Goal: Communication & Community: Answer question/provide support

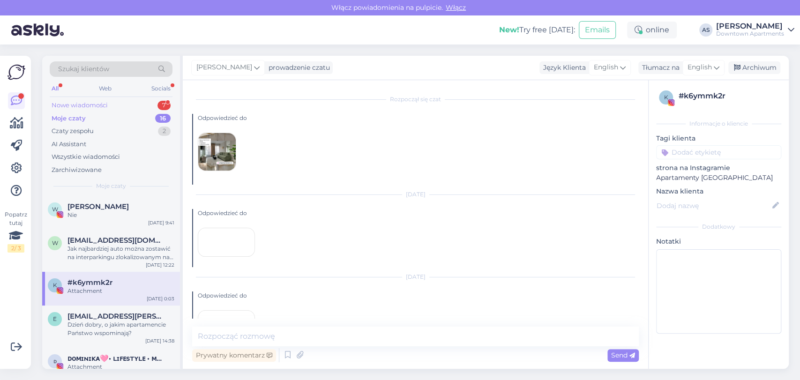
click at [104, 106] on div "Nowe wiadomości" at bounding box center [80, 105] width 56 height 9
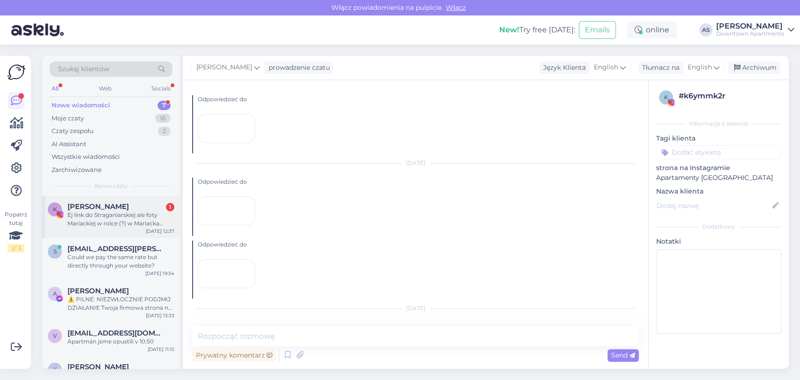
click at [94, 230] on div "K Karolina 1 Ej link do Straganiarskiej ale foty Mariackiej w rolce (?) w Maria…" at bounding box center [111, 217] width 138 height 42
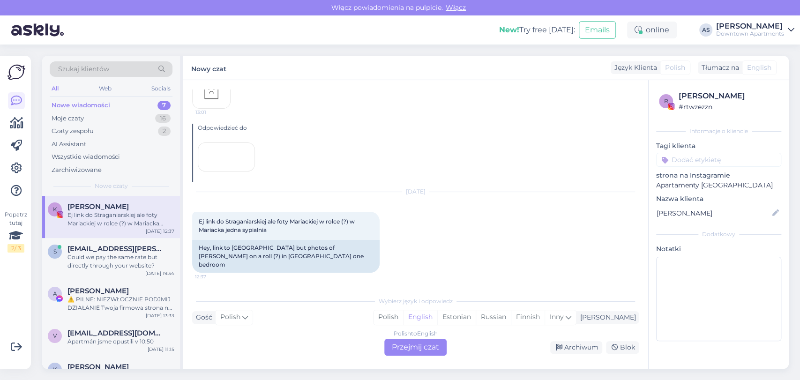
click at [426, 348] on div "Polish to English Przejmij czat" at bounding box center [415, 347] width 62 height 17
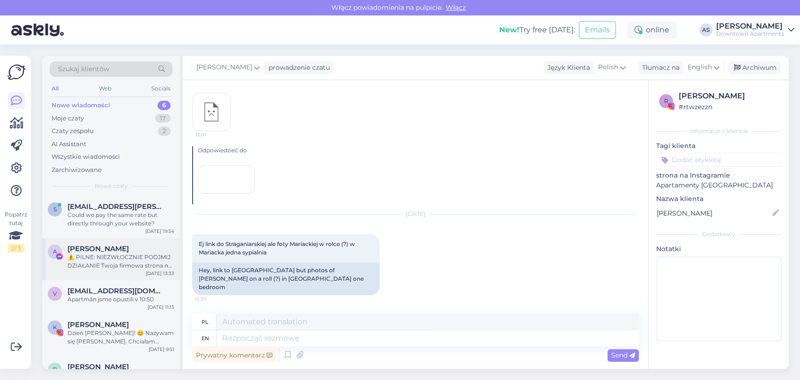
click at [138, 263] on div "⚠️ PILNE: NIEZWŁOCZNIE PODJMIJ DZIAŁANIE Twoja firmowa strona na Facebooku zost…" at bounding box center [120, 261] width 107 height 17
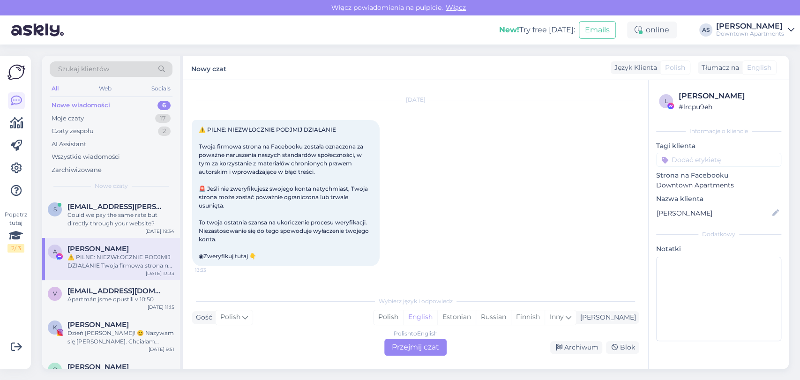
click at [407, 356] on div "Rozpoczął się czat [DATE] ⚠️ PILNE: NIEZWŁOCZNIE PODJMIJ DZIAŁANIE Twoja firmow…" at bounding box center [415, 224] width 465 height 289
click at [411, 344] on div "Polish to English Przejmij czat" at bounding box center [415, 347] width 62 height 17
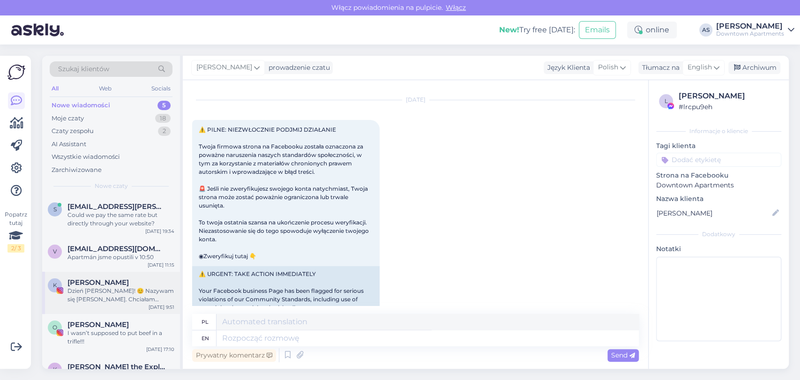
click at [125, 300] on div "Dzień [PERSON_NAME]! 😊 Nazywam się [PERSON_NAME]. Chciałam zapytać, czy byliby …" at bounding box center [120, 295] width 107 height 17
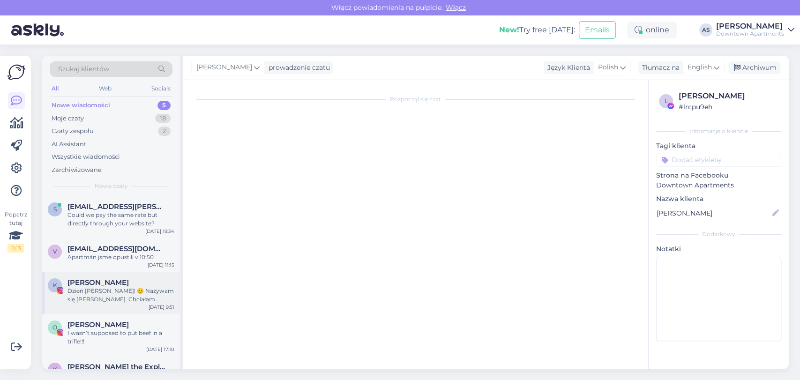
scroll to position [0, 0]
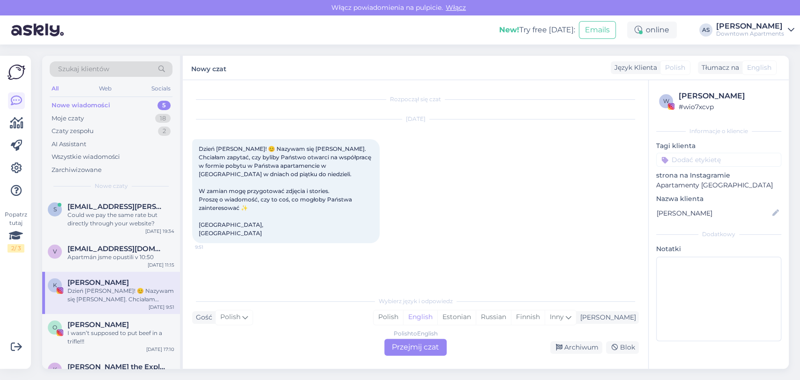
click at [439, 346] on div "Polish to English Przejmij czat" at bounding box center [415, 347] width 62 height 17
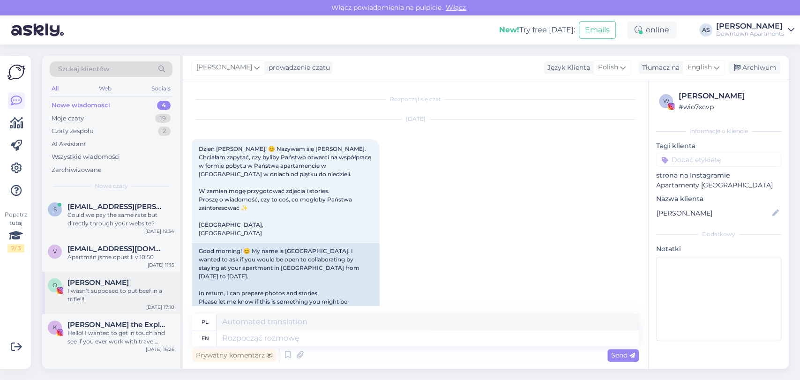
click at [81, 300] on div "I wasn’t supposed to put beef in a trifle!!!" at bounding box center [120, 295] width 107 height 17
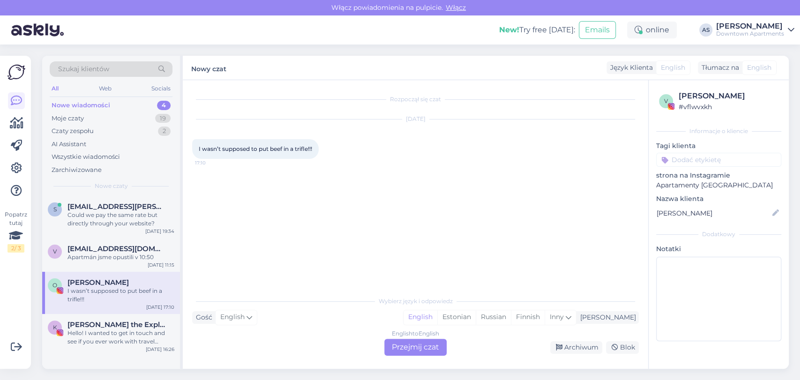
click at [427, 346] on div "English to English Przejmij czat" at bounding box center [415, 347] width 62 height 17
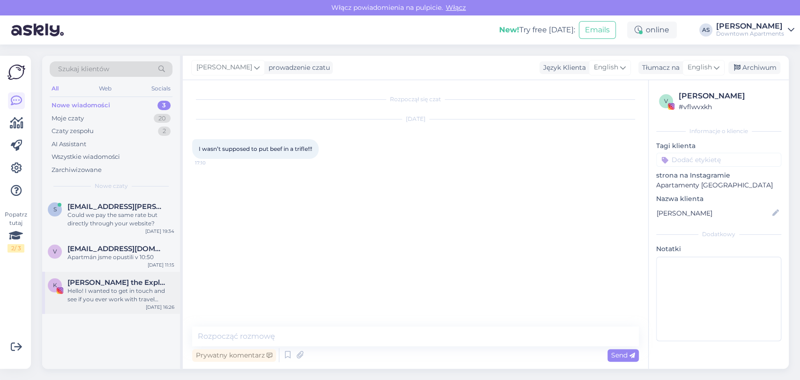
click at [86, 292] on div "Hello! I wanted to get in touch and see if you ever work with travel bloggers? …" at bounding box center [120, 295] width 107 height 17
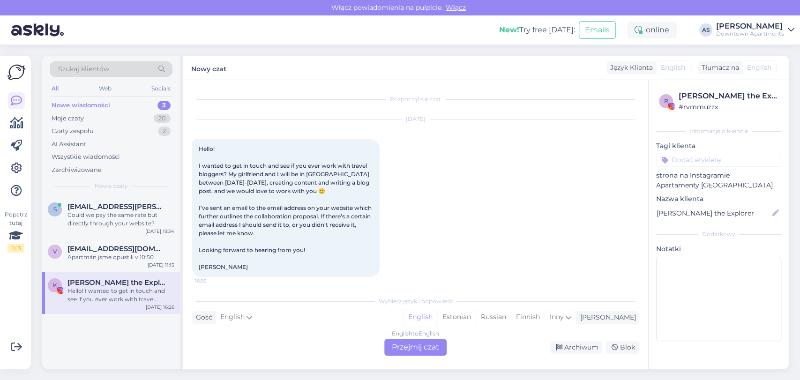
scroll to position [4, 0]
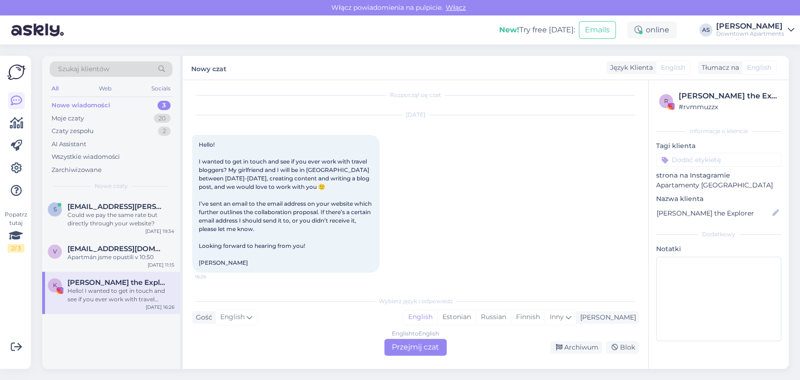
click at [393, 345] on div "English to English Przejmij czat" at bounding box center [415, 347] width 62 height 17
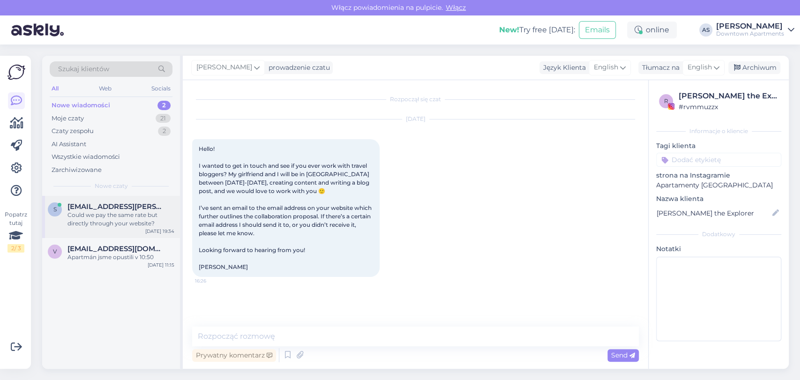
click at [48, 207] on div "s" at bounding box center [55, 209] width 14 height 14
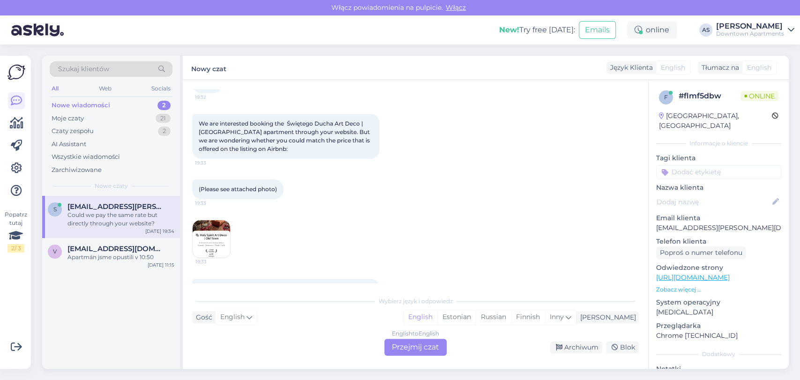
scroll to position [48, 0]
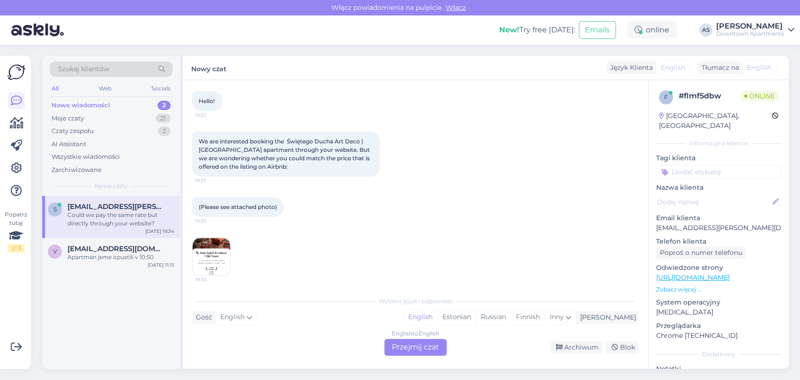
click at [414, 342] on div "English to English Przejmij czat" at bounding box center [415, 347] width 62 height 17
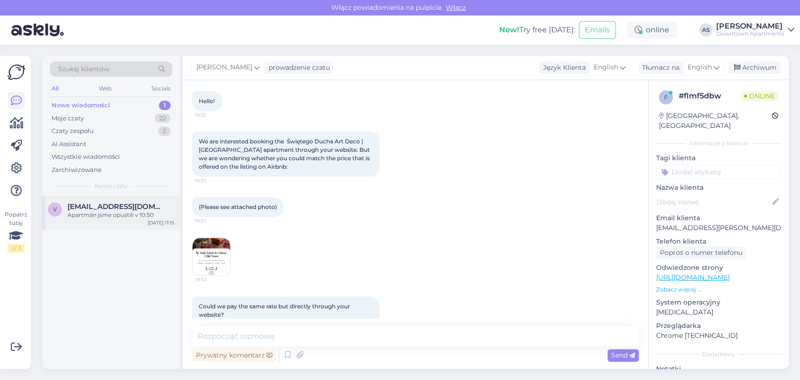
click at [120, 219] on div "v [EMAIL_ADDRESS][DOMAIN_NAME] Apartmán jsme opustili v 10:50 [DATE] 11:15" at bounding box center [111, 213] width 138 height 34
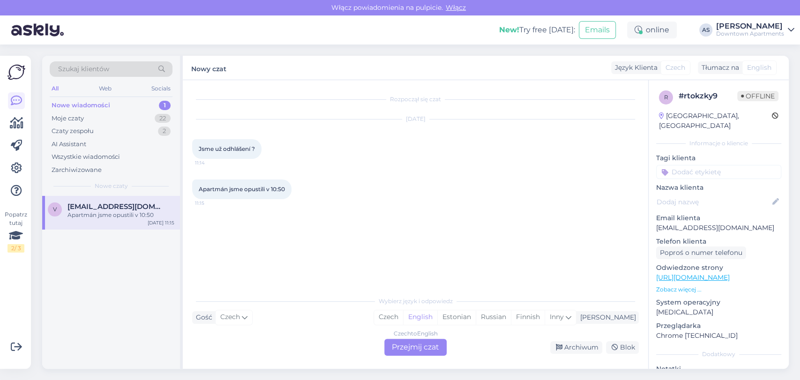
click at [422, 342] on div "Czech to English Przejmij czat" at bounding box center [415, 347] width 62 height 17
